Goal: Find specific page/section: Find specific page/section

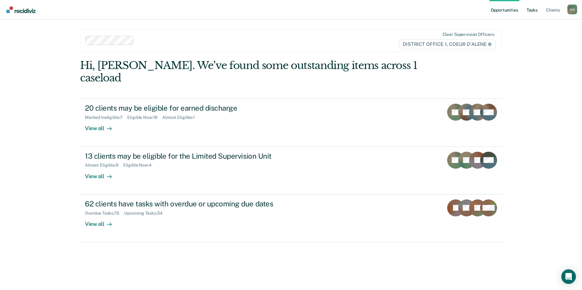
click at [532, 12] on link "Tasks" at bounding box center [531, 9] width 13 height 19
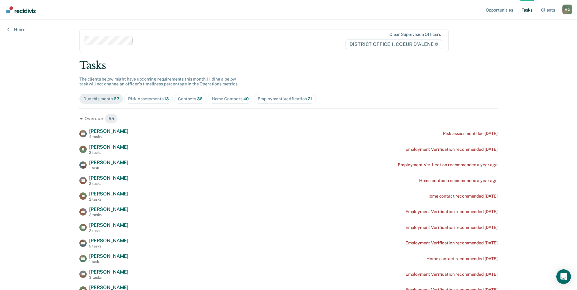
click at [145, 102] on span "Risk Assessments 13" at bounding box center [148, 99] width 49 height 10
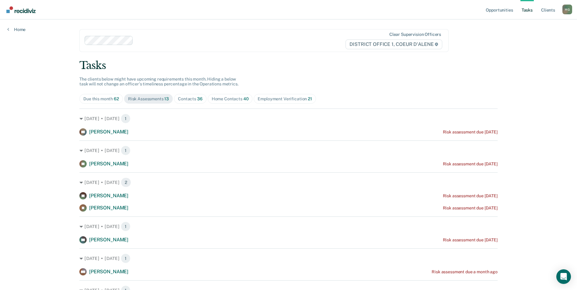
click at [197, 101] on span "Contacts 36" at bounding box center [190, 99] width 33 height 10
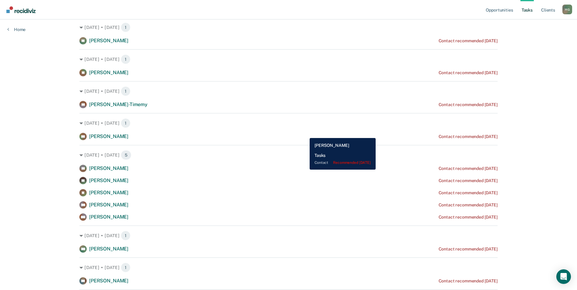
scroll to position [61, 0]
